Goal: Information Seeking & Learning: Learn about a topic

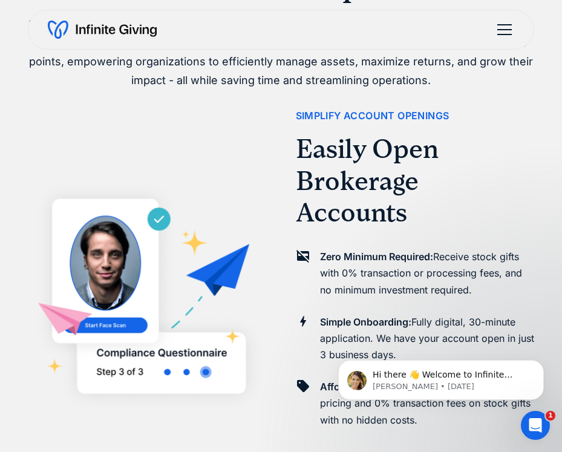
scroll to position [1100, 0]
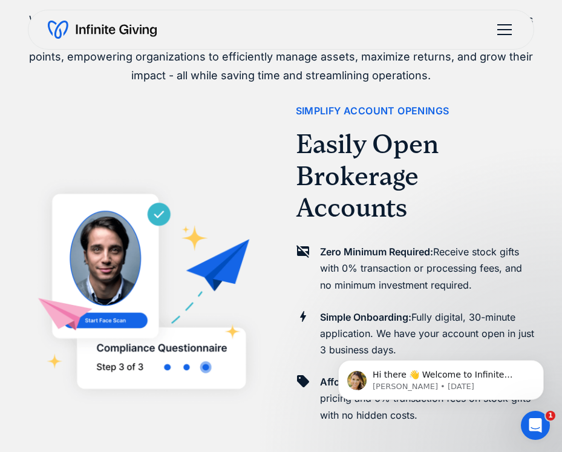
click at [496, 21] on div "menu" at bounding box center [504, 29] width 29 height 29
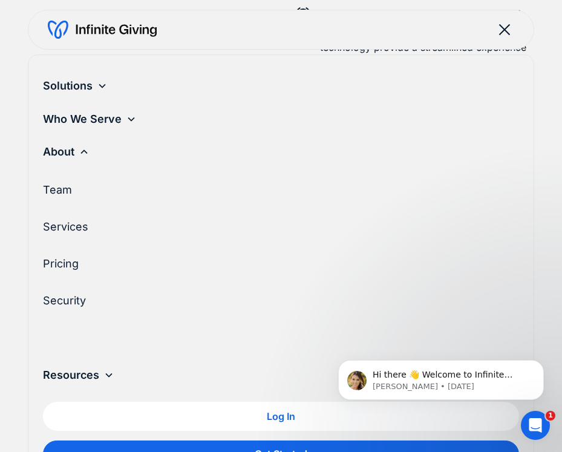
scroll to position [2235, 0]
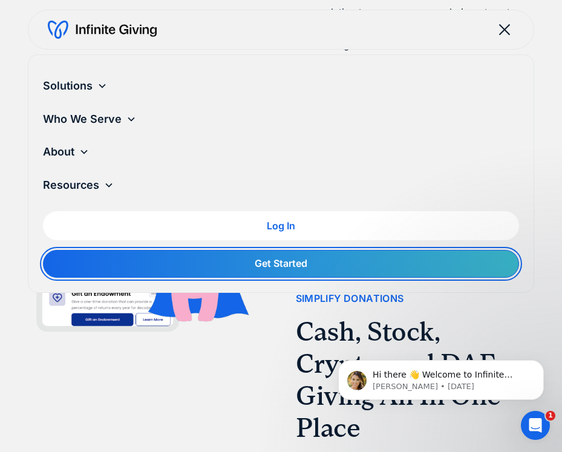
click at [317, 272] on link "Get Started" at bounding box center [281, 263] width 476 height 27
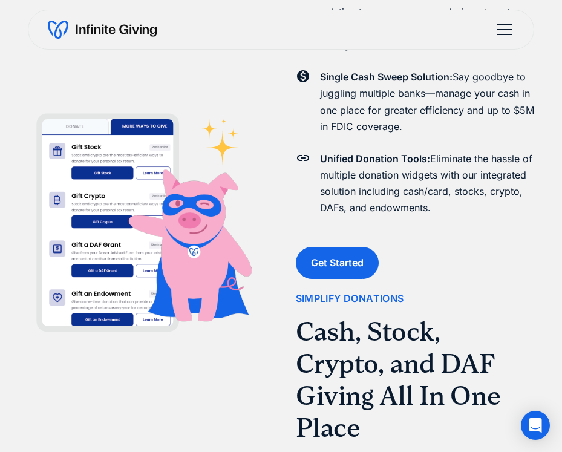
click at [507, 28] on div "menu" at bounding box center [504, 29] width 29 height 29
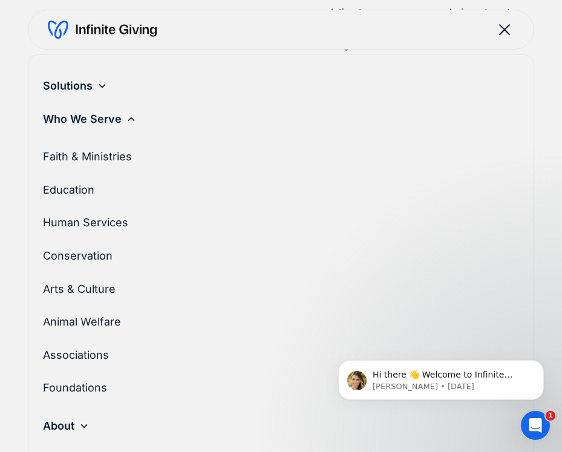
click at [128, 120] on icon at bounding box center [131, 119] width 7 height 4
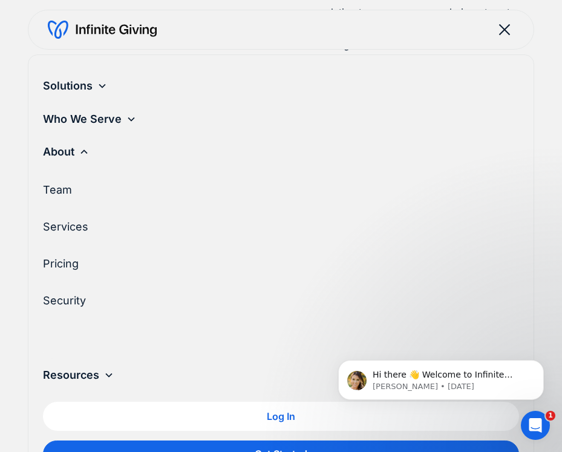
click at [74, 228] on link "Services" at bounding box center [279, 227] width 473 height 33
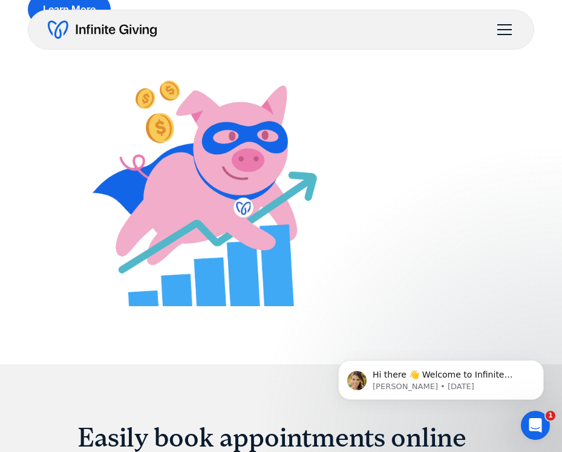
scroll to position [919, 0]
